Goal: Find specific page/section: Find specific page/section

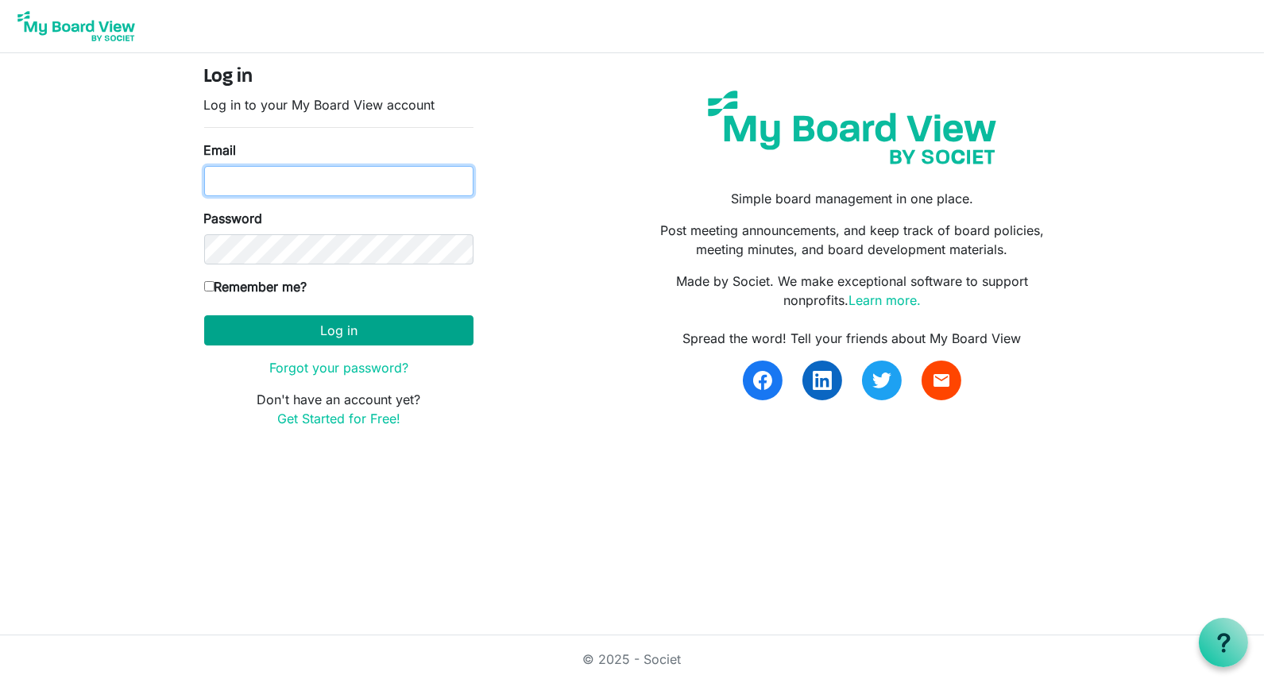
type input "[PERSON_NAME][EMAIL_ADDRESS][DOMAIN_NAME]"
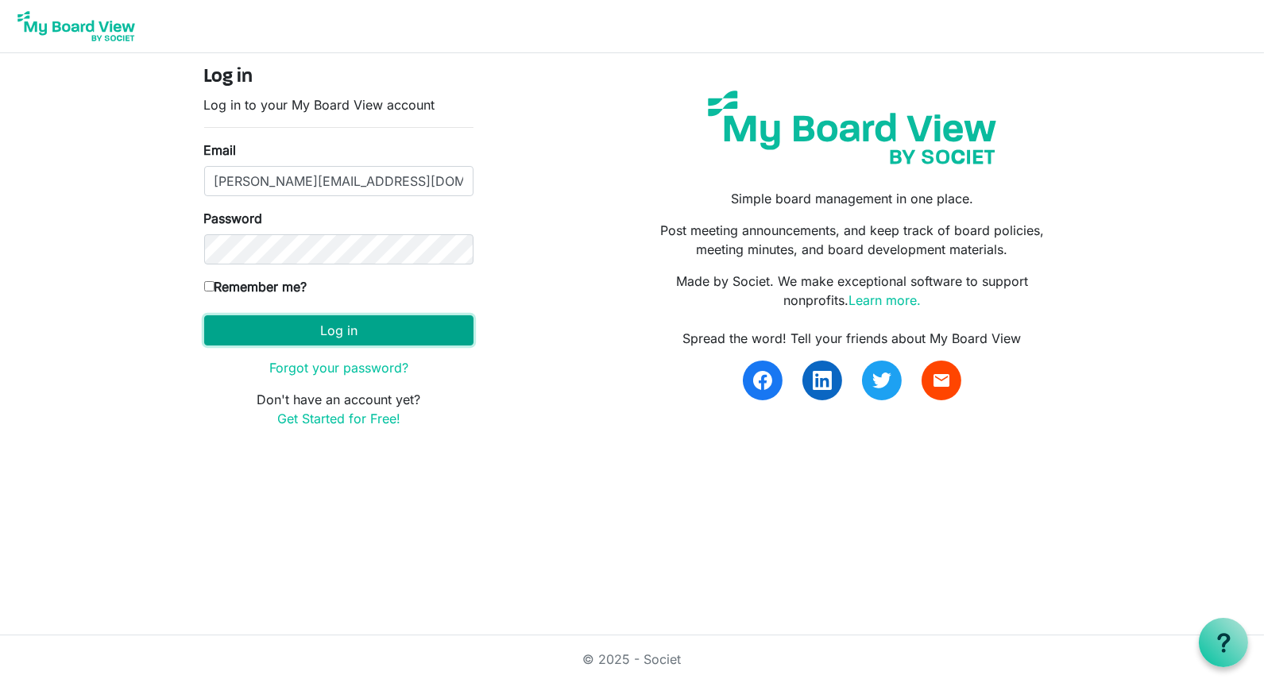
click at [330, 327] on button "Log in" at bounding box center [338, 330] width 269 height 30
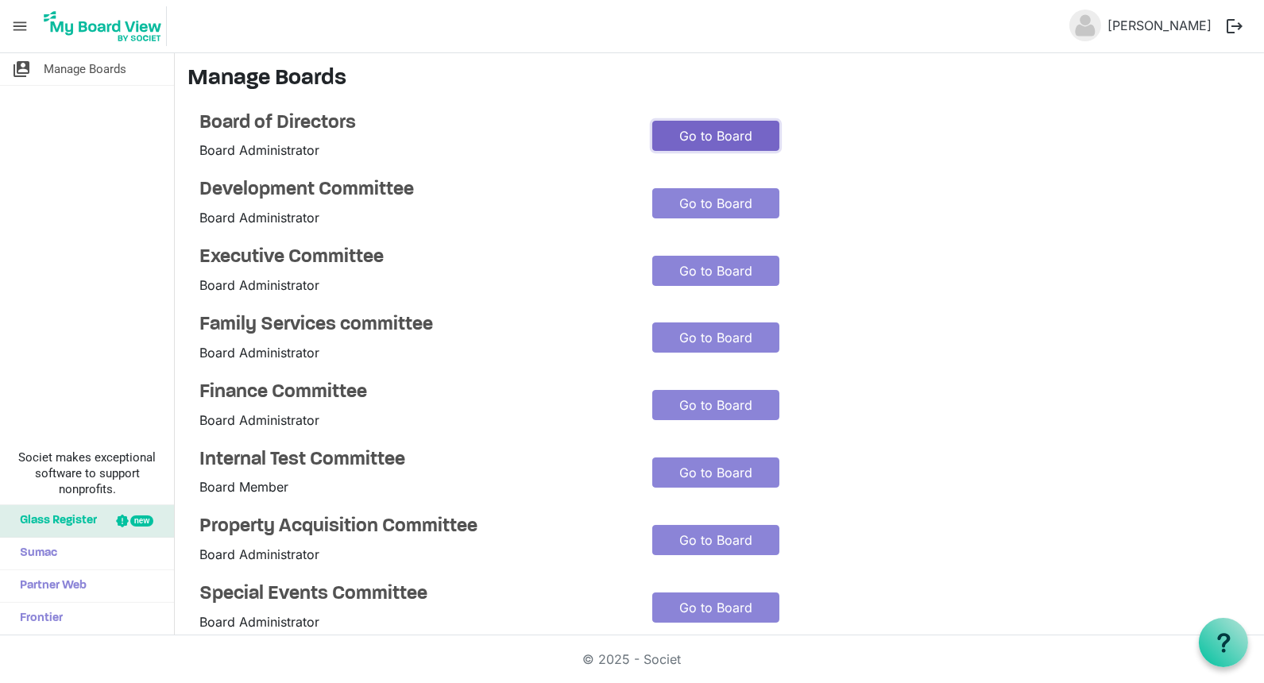
click at [700, 137] on link "Go to Board" at bounding box center [715, 136] width 127 height 30
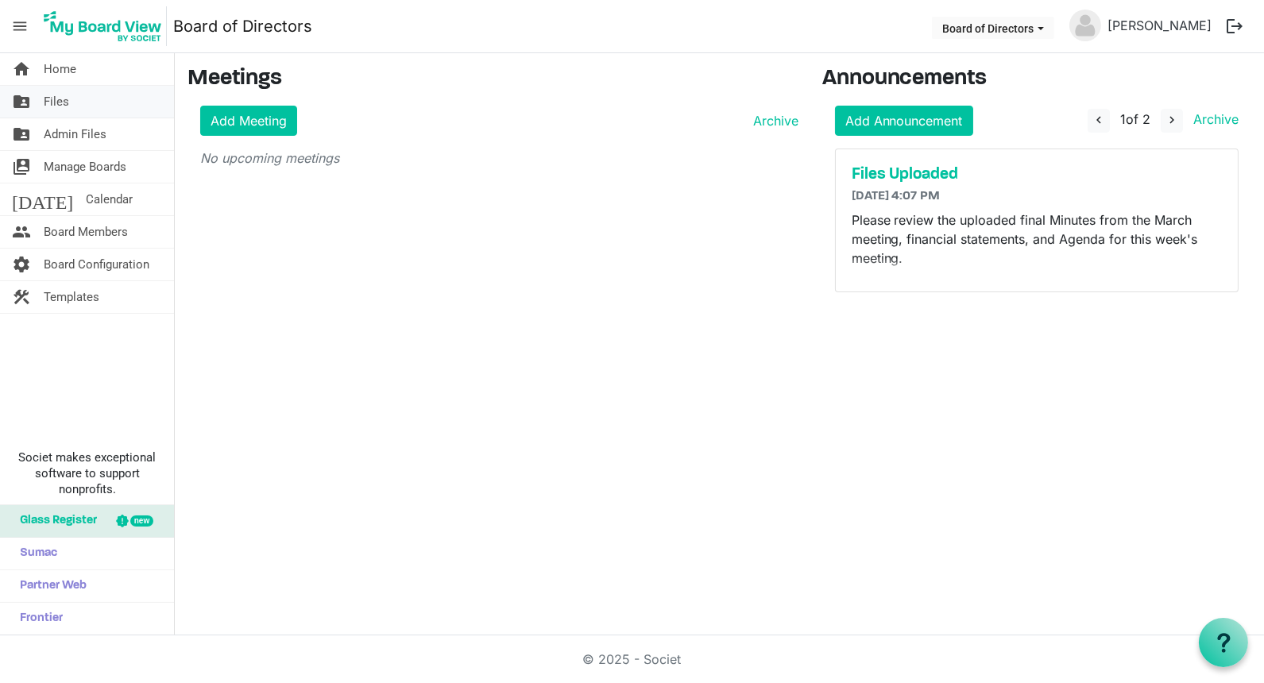
click at [60, 101] on span "Files" at bounding box center [56, 102] width 25 height 32
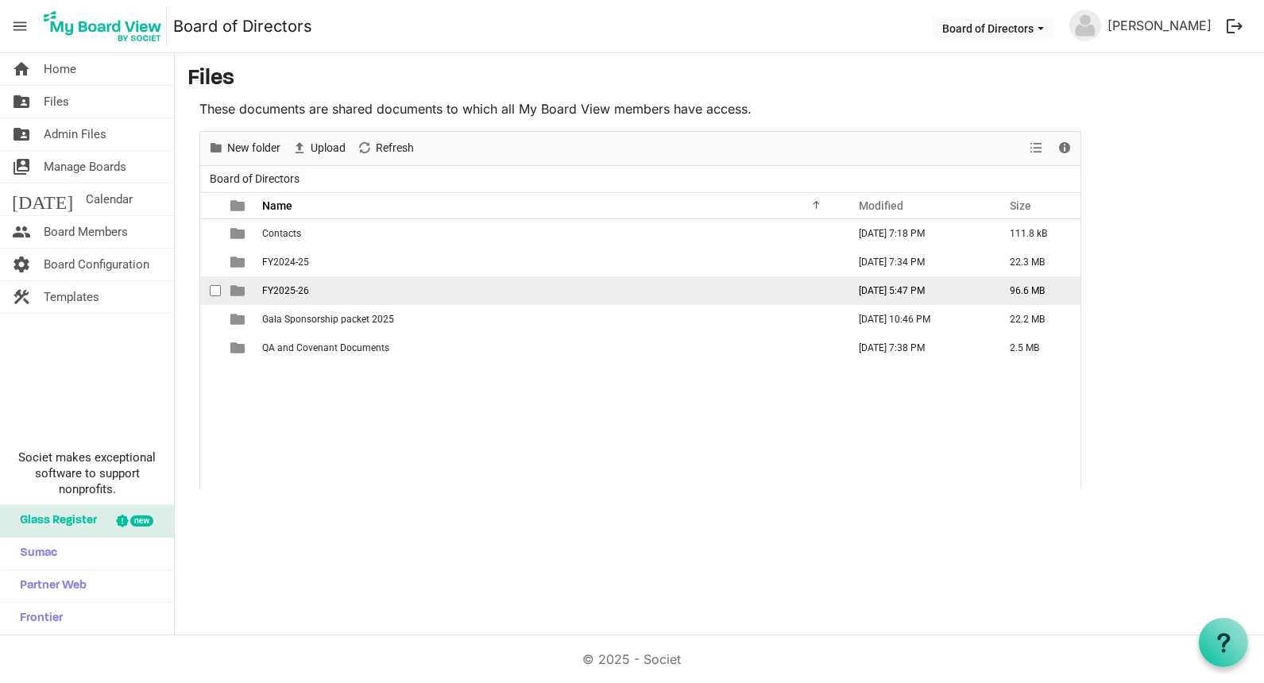
click at [284, 293] on span "FY2025-26" at bounding box center [285, 290] width 47 height 11
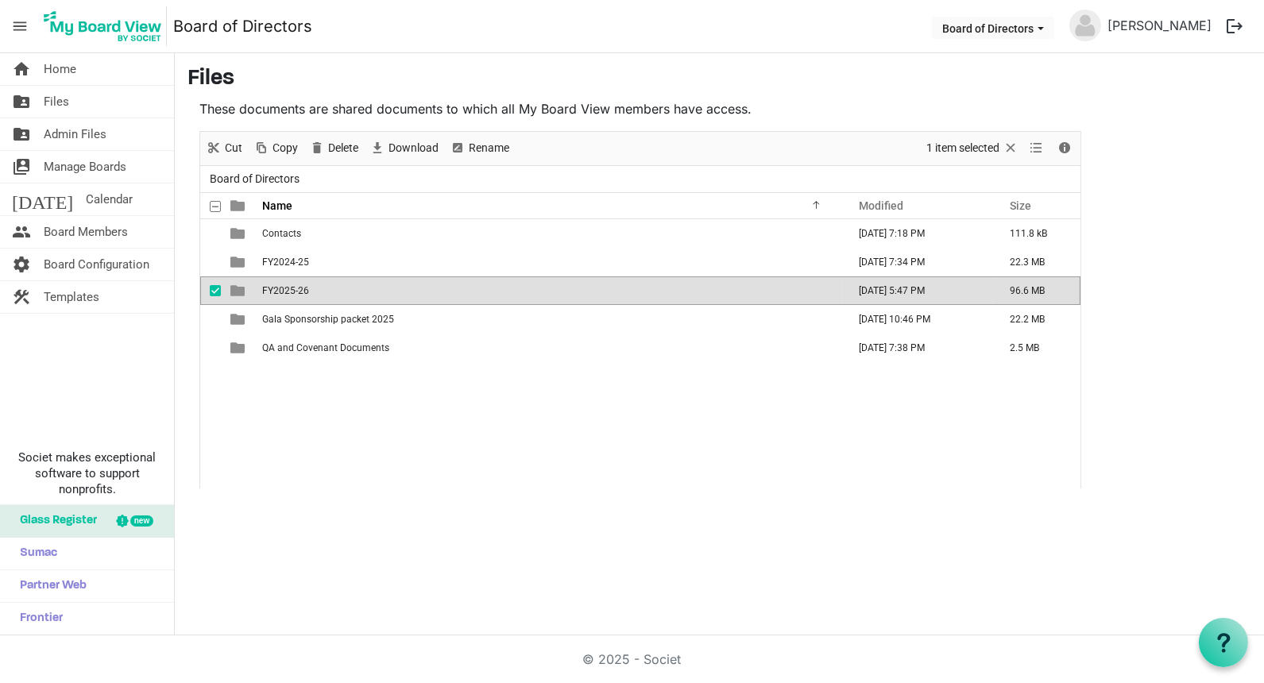
click at [284, 293] on span "FY2025-26" at bounding box center [285, 290] width 47 height 11
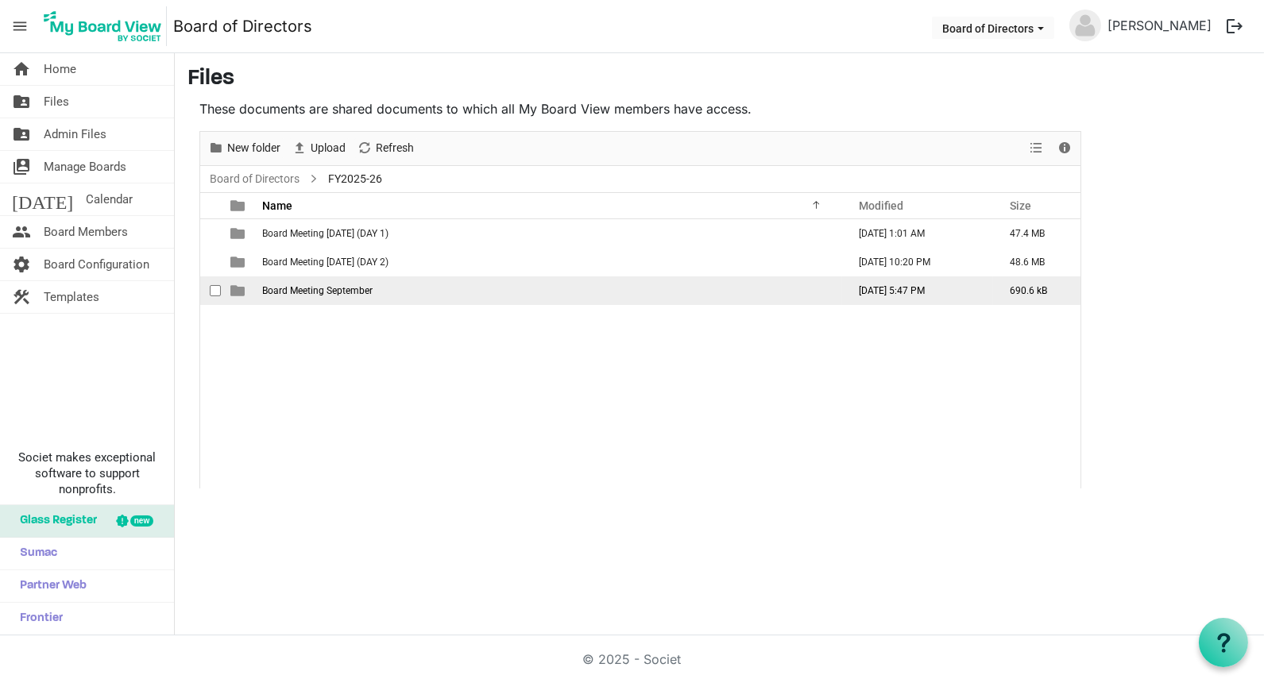
click at [312, 288] on span "Board Meeting September" at bounding box center [317, 290] width 110 height 11
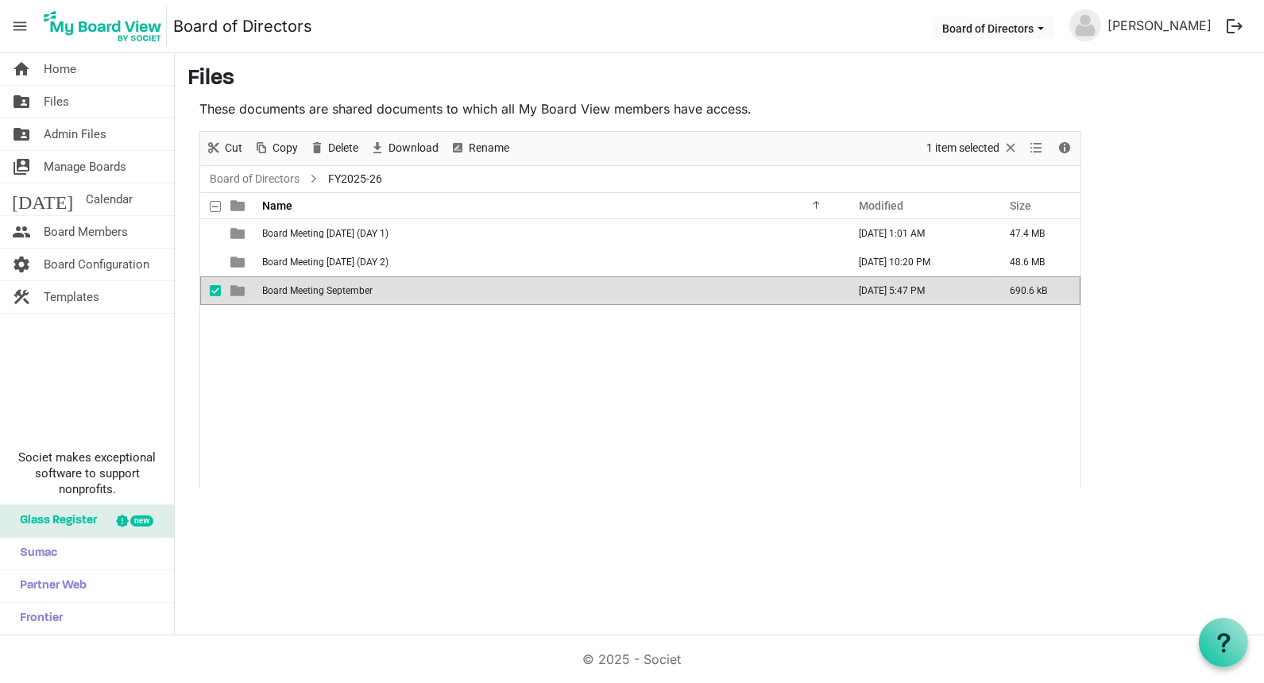
click at [312, 288] on span "Board Meeting September" at bounding box center [317, 290] width 110 height 11
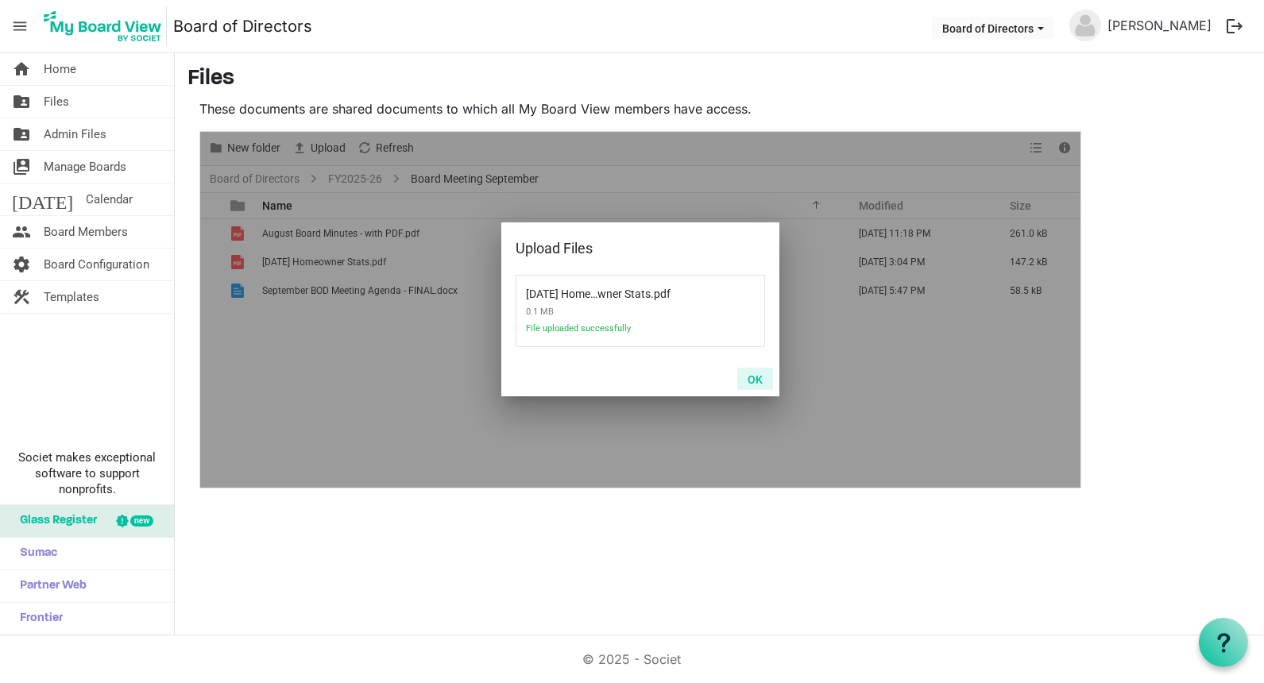
click at [760, 376] on button "OK" at bounding box center [755, 379] width 36 height 22
click at [753, 379] on button "OK" at bounding box center [755, 379] width 36 height 22
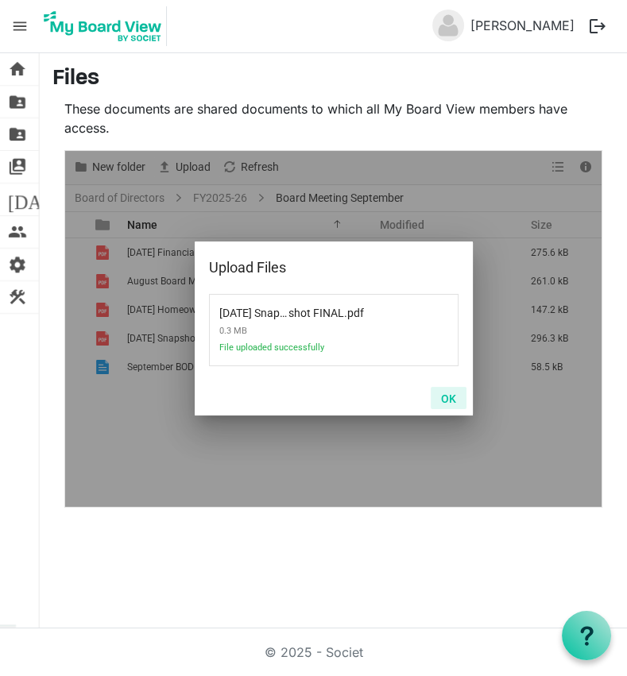
click at [450, 400] on button "OK" at bounding box center [449, 398] width 36 height 22
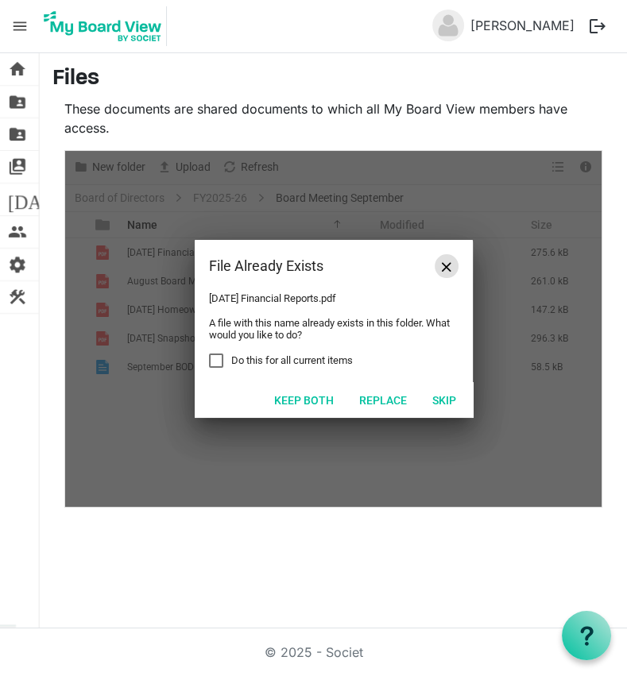
click at [447, 263] on span "Close" at bounding box center [447, 267] width 10 height 10
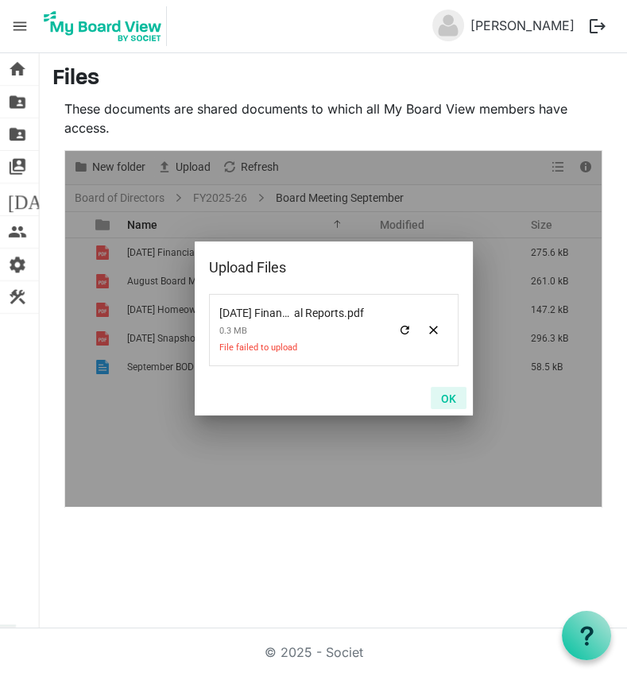
click at [444, 395] on button "OK" at bounding box center [449, 398] width 36 height 22
